Goal: Task Accomplishment & Management: Manage account settings

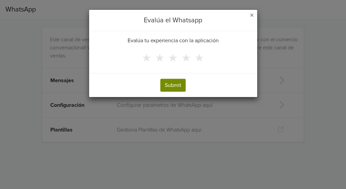
click at [169, 83] on button "Submit" at bounding box center [173, 85] width 25 height 13
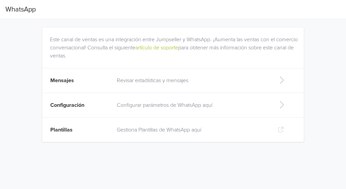
click at [174, 100] on td "Configurar parámetros de WhatsApp aquí" at bounding box center [192, 105] width 158 height 25
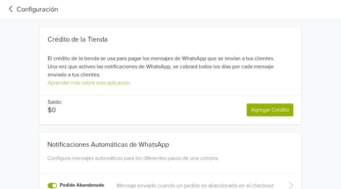
click at [13, 14] on div "Configuración" at bounding box center [31, 9] width 53 height 10
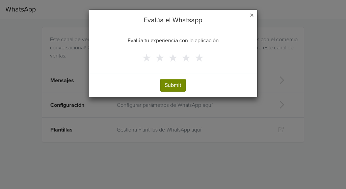
click at [175, 79] on button "Submit" at bounding box center [173, 85] width 25 height 13
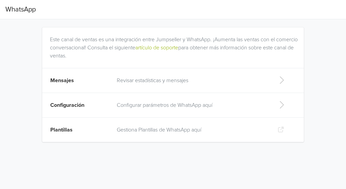
click at [72, 136] on td "Plantillas" at bounding box center [77, 130] width 71 height 25
